Goal: Task Accomplishment & Management: Manage account settings

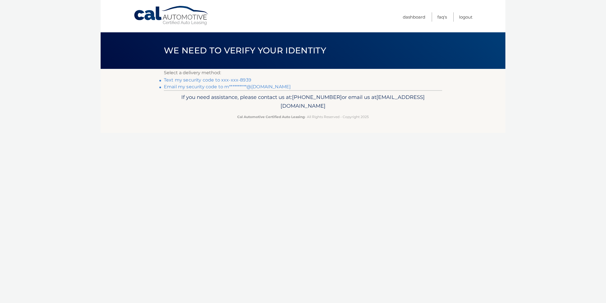
click at [230, 79] on link "Text my security code to xxx-xxx-8939" at bounding box center [207, 79] width 87 height 5
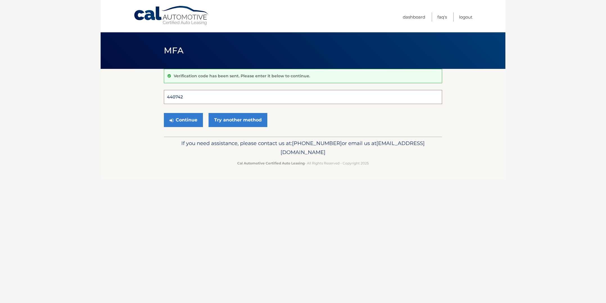
type input "440742"
click at [183, 120] on button "Continue" at bounding box center [183, 120] width 39 height 14
click at [187, 123] on button "Continue" at bounding box center [183, 120] width 39 height 14
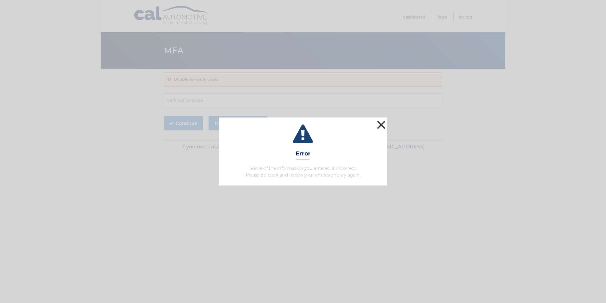
click at [383, 123] on button "×" at bounding box center [381, 124] width 11 height 11
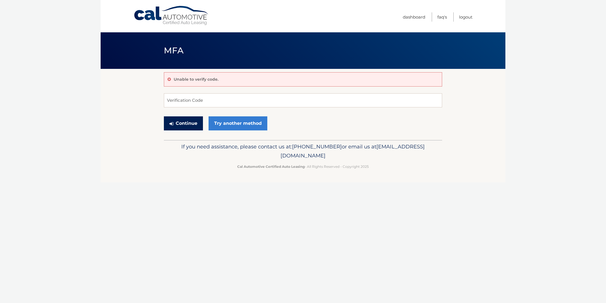
click at [182, 122] on button "Continue" at bounding box center [183, 123] width 39 height 14
click at [215, 98] on input "Verification Code" at bounding box center [303, 100] width 278 height 14
click at [188, 119] on button "Continue" at bounding box center [183, 123] width 39 height 14
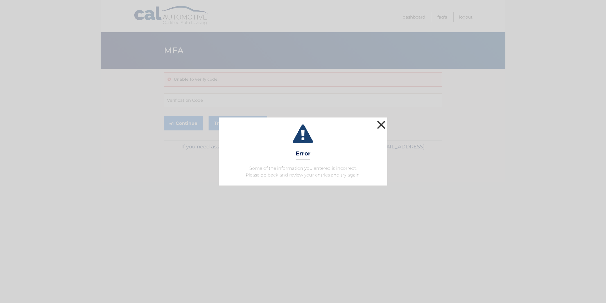
click at [377, 122] on button "×" at bounding box center [381, 124] width 11 height 11
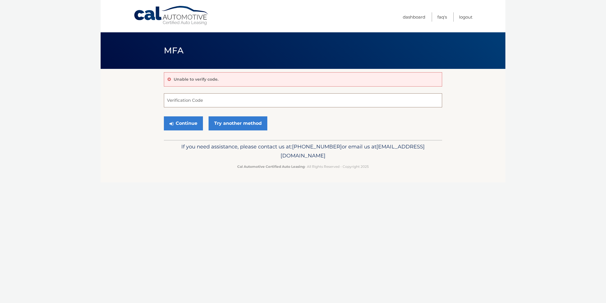
click at [232, 98] on input "Verification Code" at bounding box center [303, 100] width 278 height 14
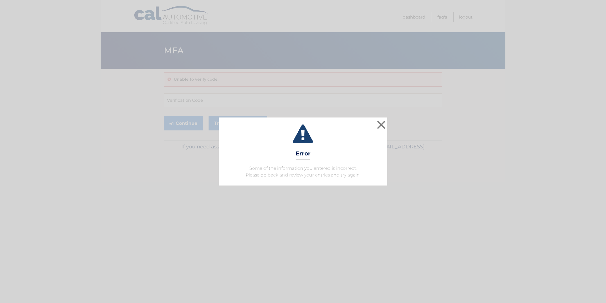
click at [374, 123] on div "× Error Some of the information you entered is incorrect. Please go back and re…" at bounding box center [303, 152] width 169 height 68
click at [382, 128] on button "×" at bounding box center [381, 124] width 11 height 11
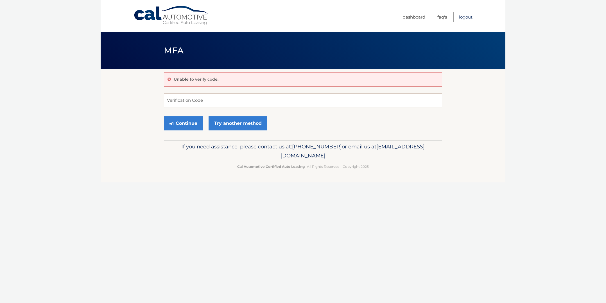
click at [461, 17] on link "Logout" at bounding box center [465, 16] width 13 height 9
